Goal: Use online tool/utility

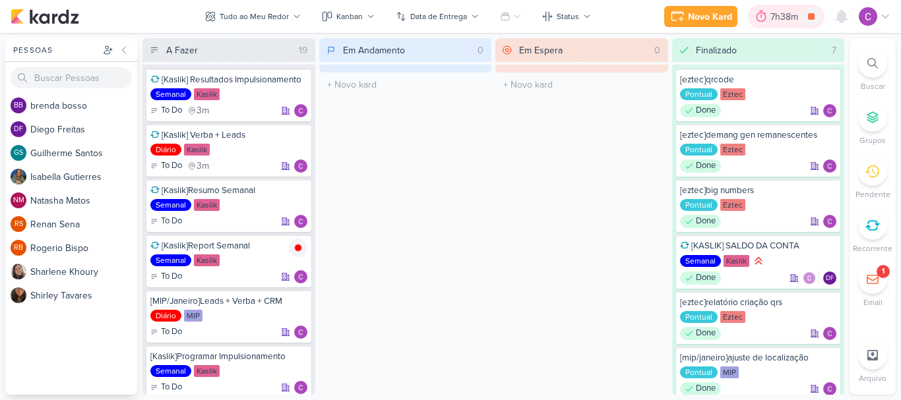
click at [798, 15] on div "7h38m" at bounding box center [786, 17] width 32 height 14
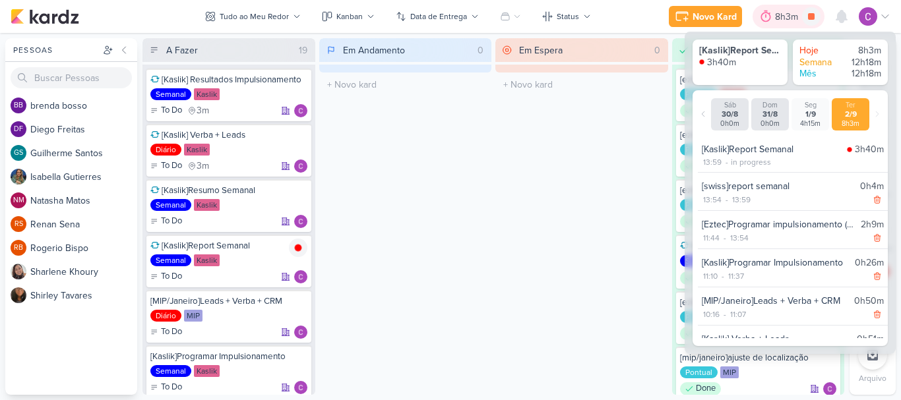
click at [788, 14] on div "8h3m" at bounding box center [788, 17] width 27 height 14
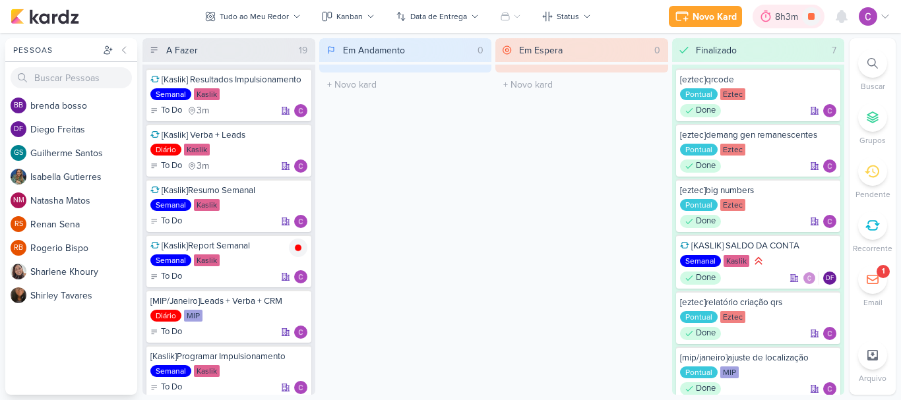
click at [772, 22] on icon at bounding box center [765, 16] width 13 height 13
click at [783, 22] on div "8h3m" at bounding box center [788, 17] width 27 height 14
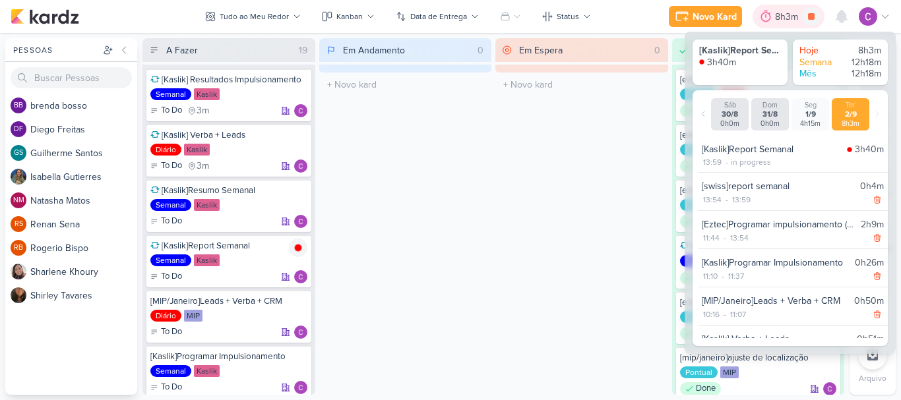
click at [776, 16] on div "8h3m" at bounding box center [788, 17] width 27 height 14
